Goal: Browse casually: Explore the website without a specific task or goal

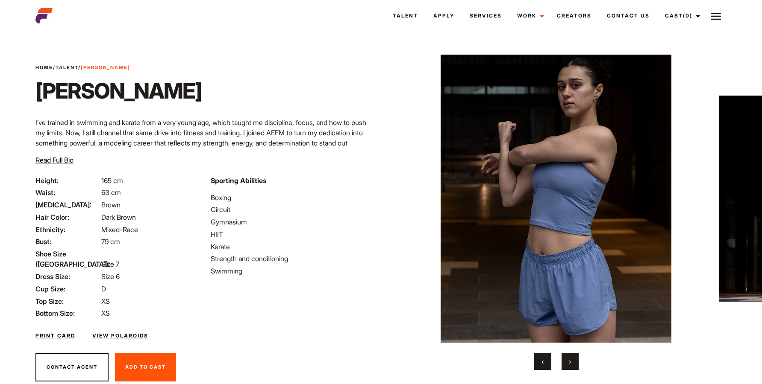
click at [570, 363] on span "›" at bounding box center [570, 362] width 2 height 9
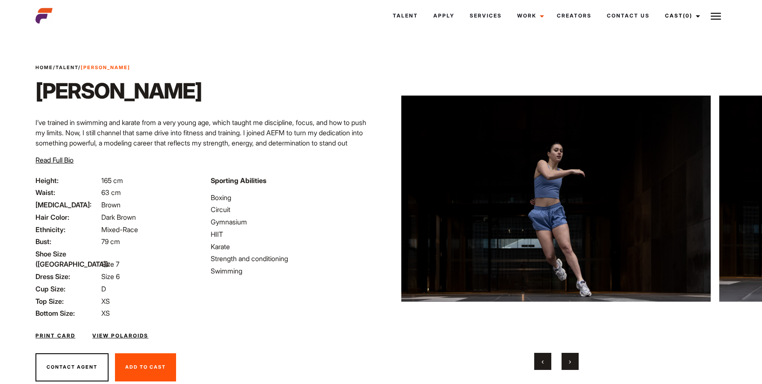
click at [570, 363] on span "›" at bounding box center [570, 362] width 2 height 9
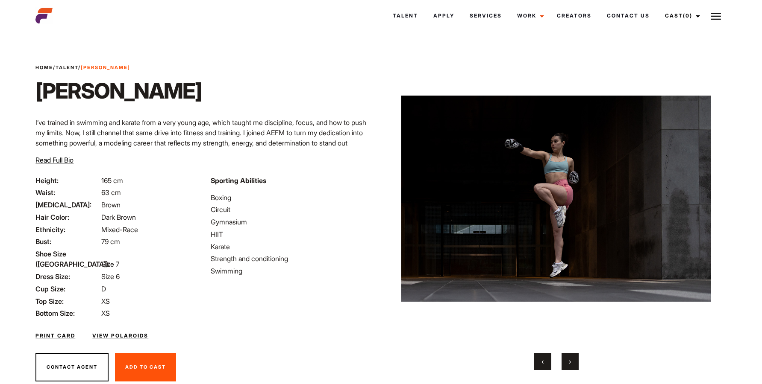
click at [570, 363] on span "›" at bounding box center [570, 362] width 2 height 9
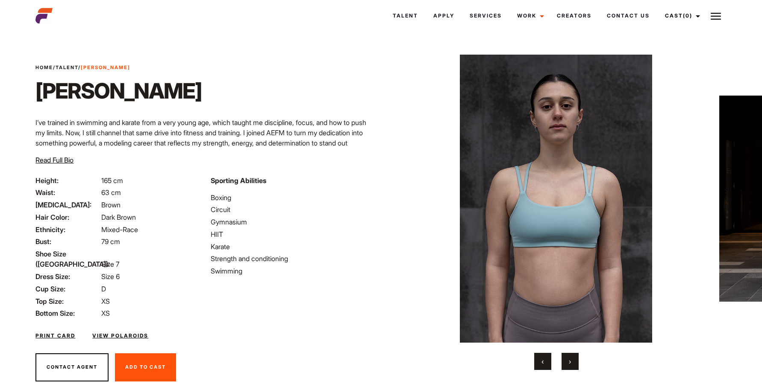
click at [570, 363] on span "›" at bounding box center [570, 362] width 2 height 9
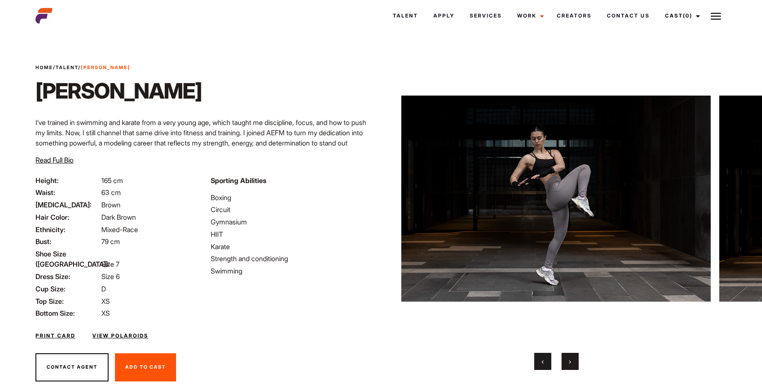
click at [570, 363] on span "›" at bounding box center [570, 362] width 2 height 9
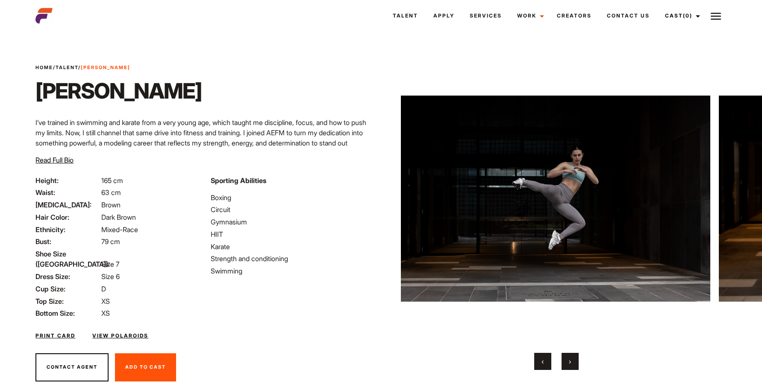
click at [570, 363] on span "›" at bounding box center [570, 362] width 2 height 9
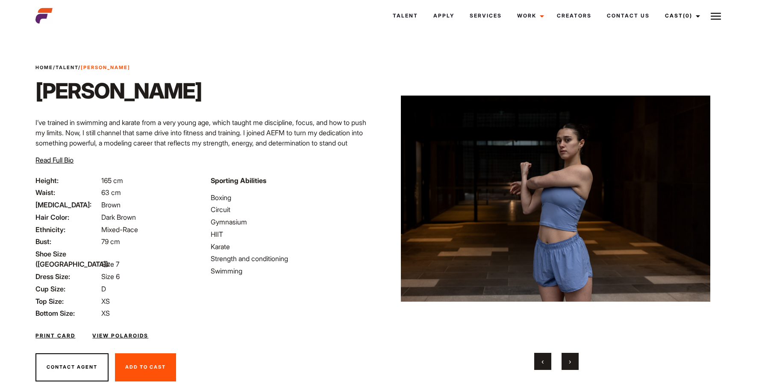
click at [570, 363] on span "›" at bounding box center [570, 362] width 2 height 9
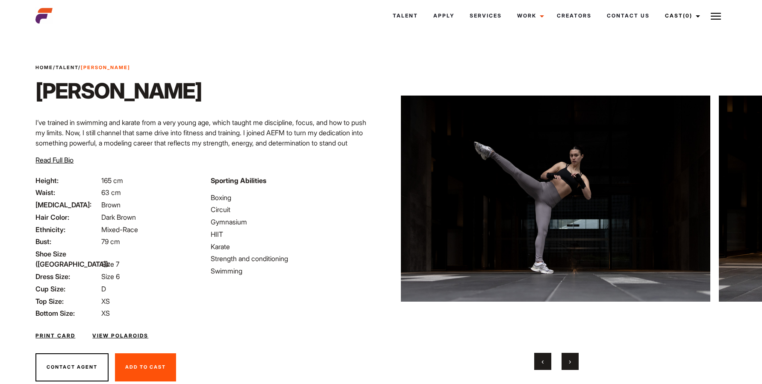
click at [570, 363] on span "›" at bounding box center [570, 362] width 2 height 9
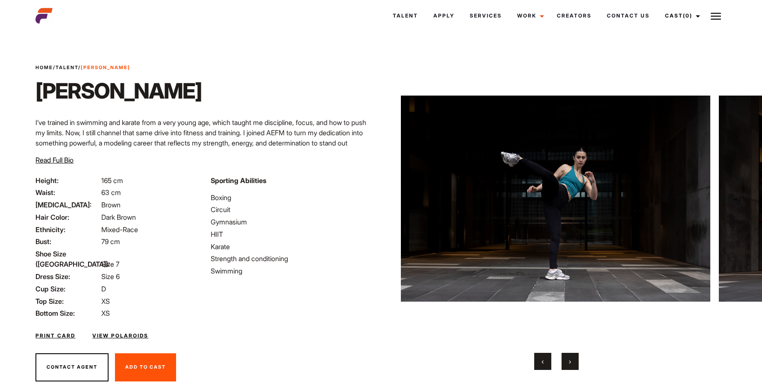
click at [570, 363] on span "›" at bounding box center [570, 362] width 2 height 9
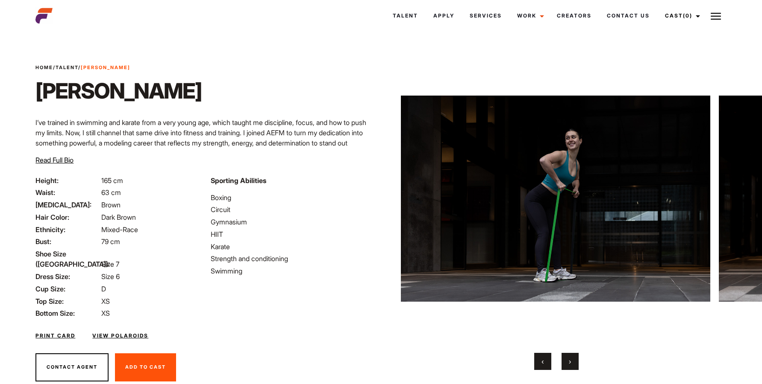
click at [542, 364] on span "‹" at bounding box center [542, 362] width 2 height 9
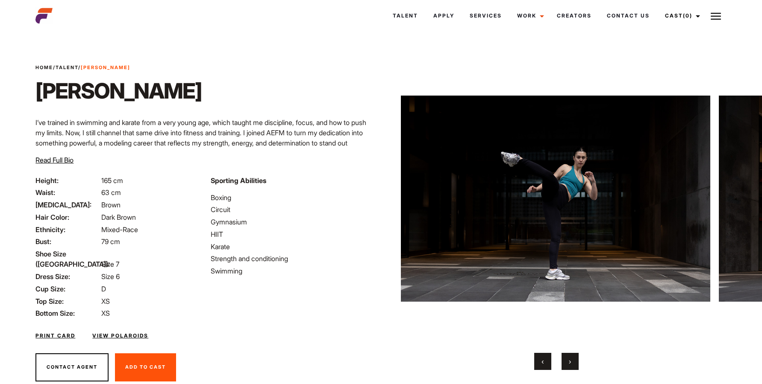
click at [567, 363] on button "›" at bounding box center [569, 361] width 17 height 17
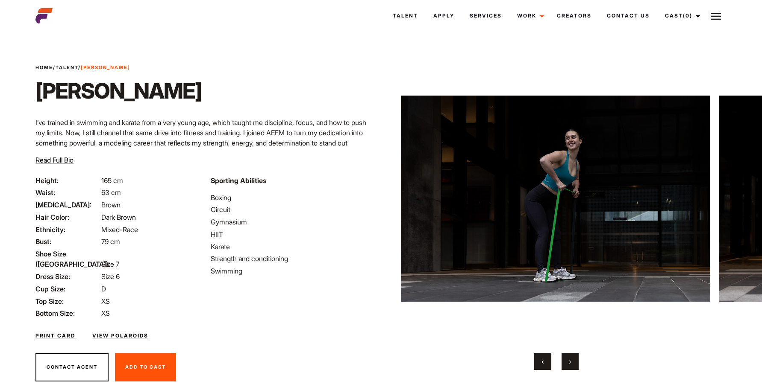
click at [567, 363] on button "›" at bounding box center [569, 361] width 17 height 17
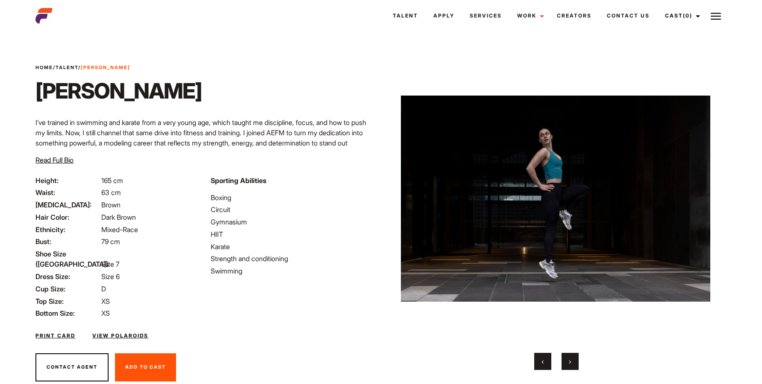
click at [567, 363] on button "›" at bounding box center [569, 361] width 17 height 17
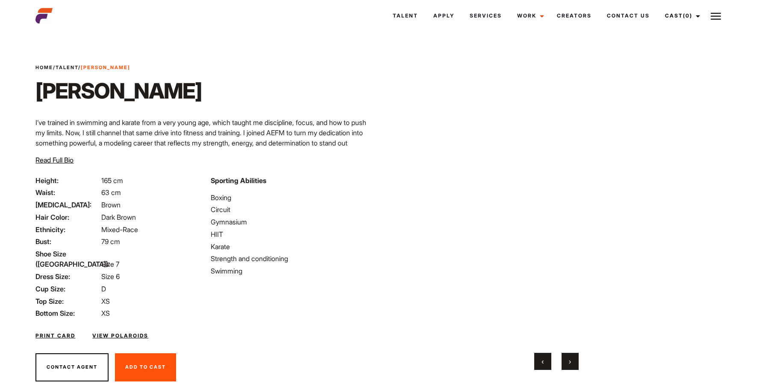
click at [567, 363] on button "›" at bounding box center [569, 361] width 17 height 17
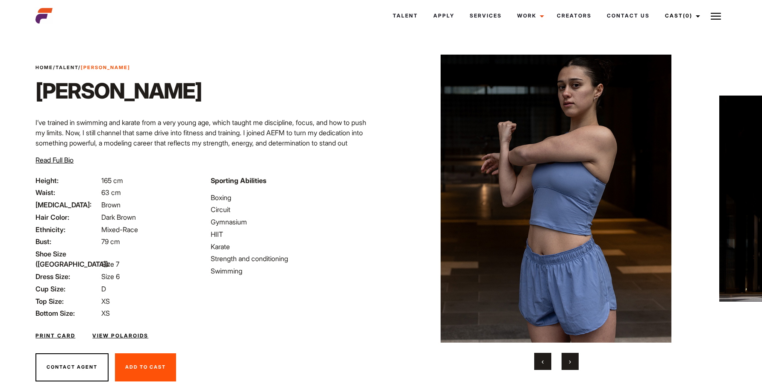
click at [567, 363] on button "›" at bounding box center [569, 361] width 17 height 17
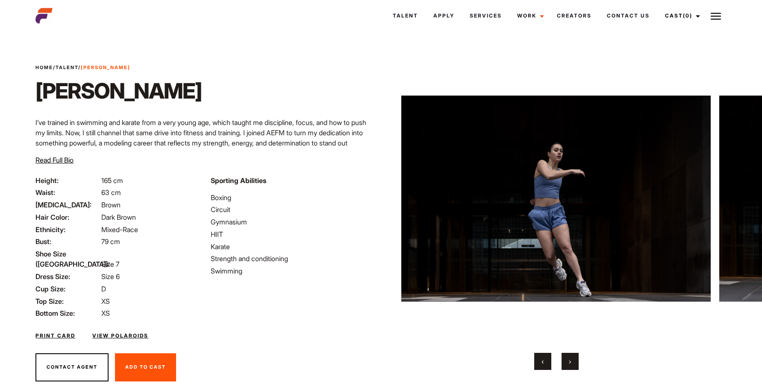
scroll to position [23, 0]
